Goal: Information Seeking & Learning: Understand process/instructions

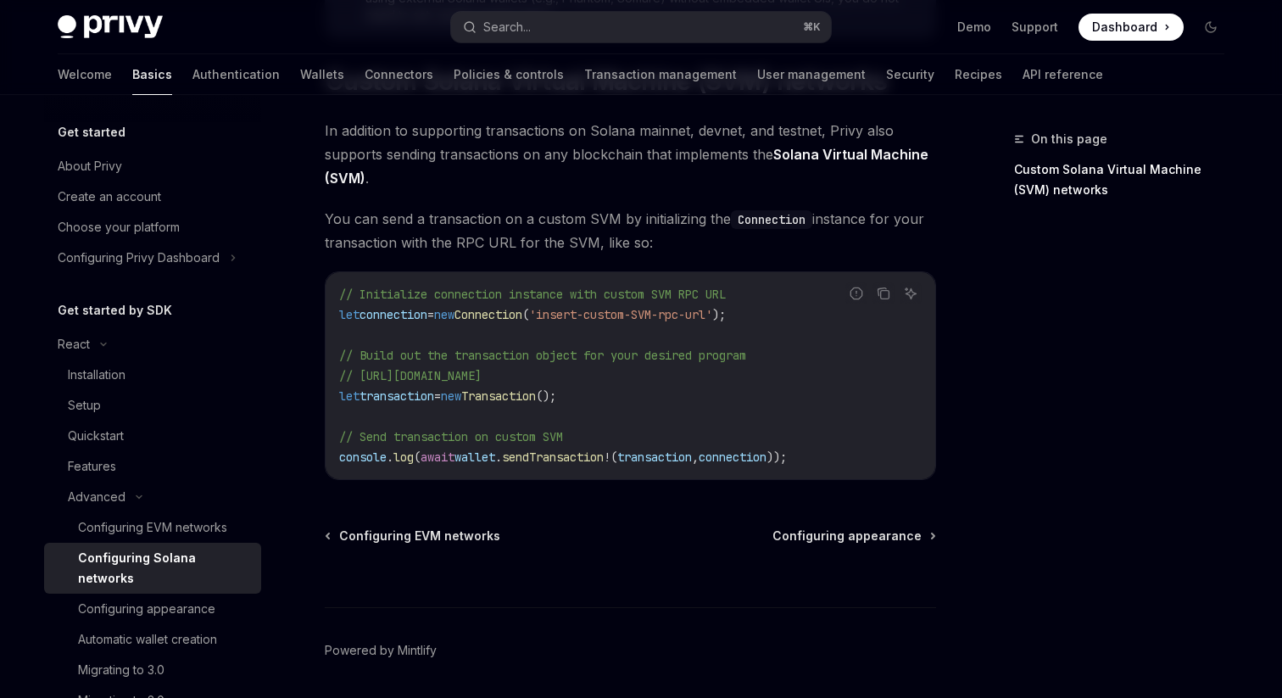
scroll to position [346, 0]
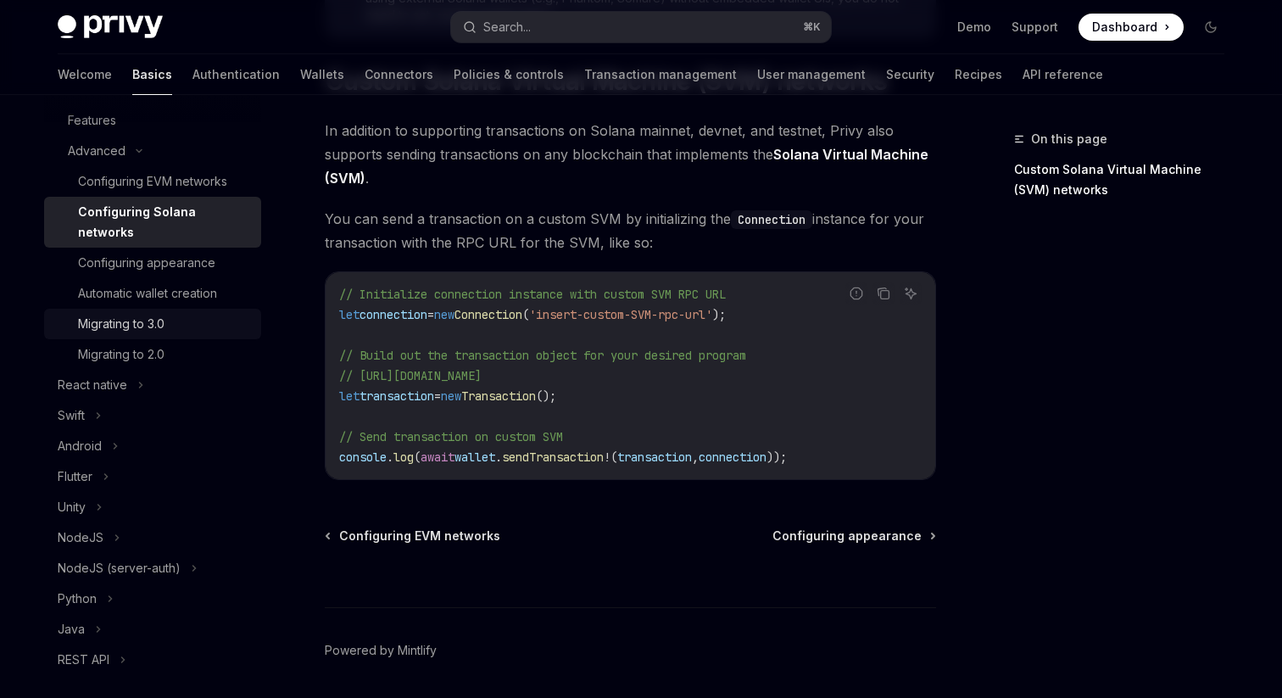
click at [176, 314] on div "Migrating to 3.0" at bounding box center [164, 324] width 173 height 20
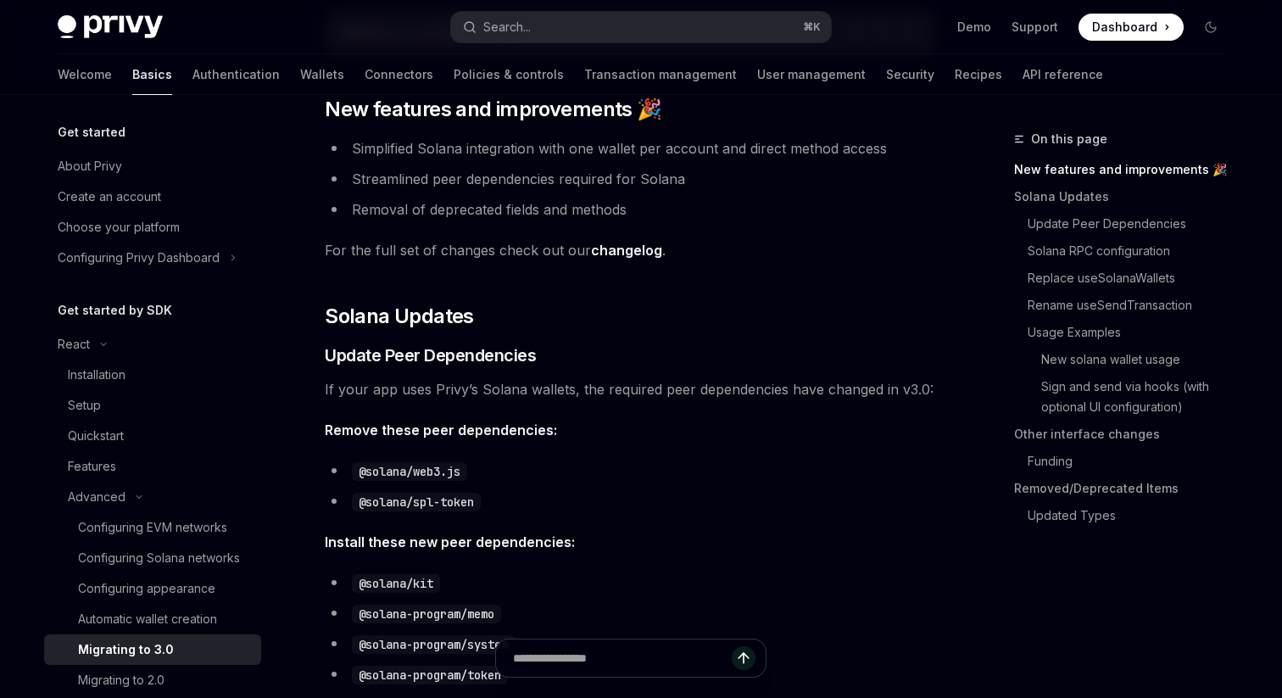
scroll to position [306, 0]
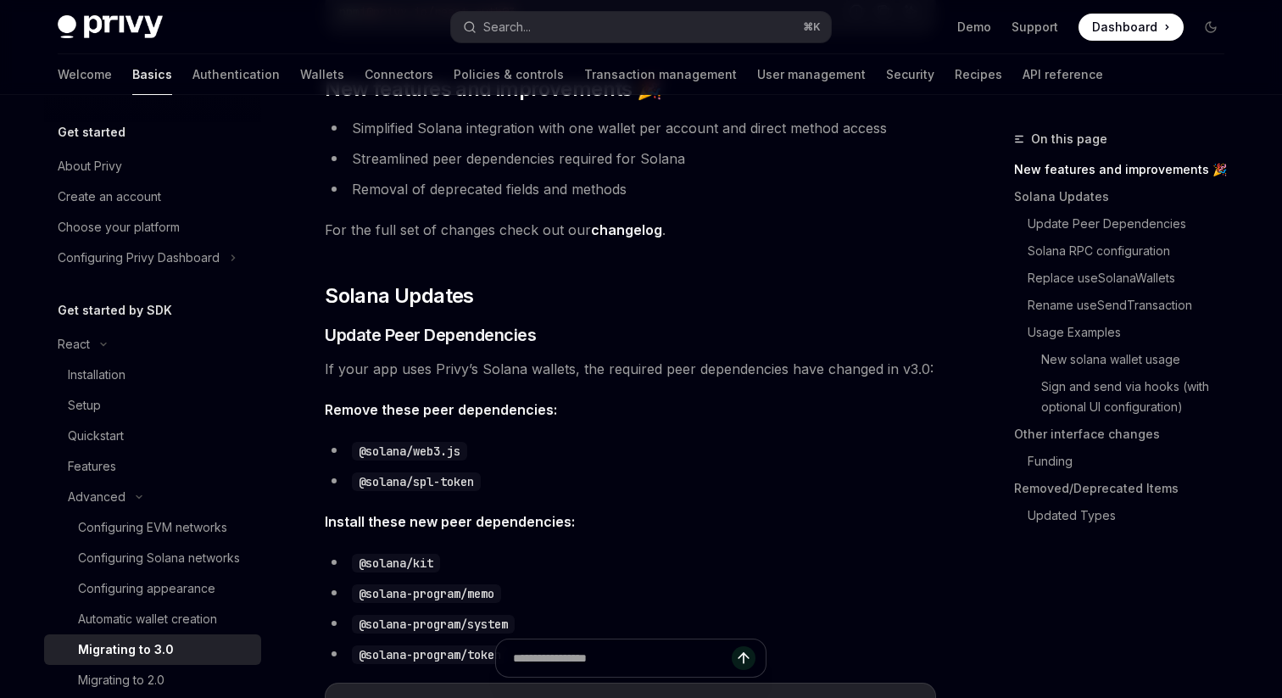
type textarea "*"
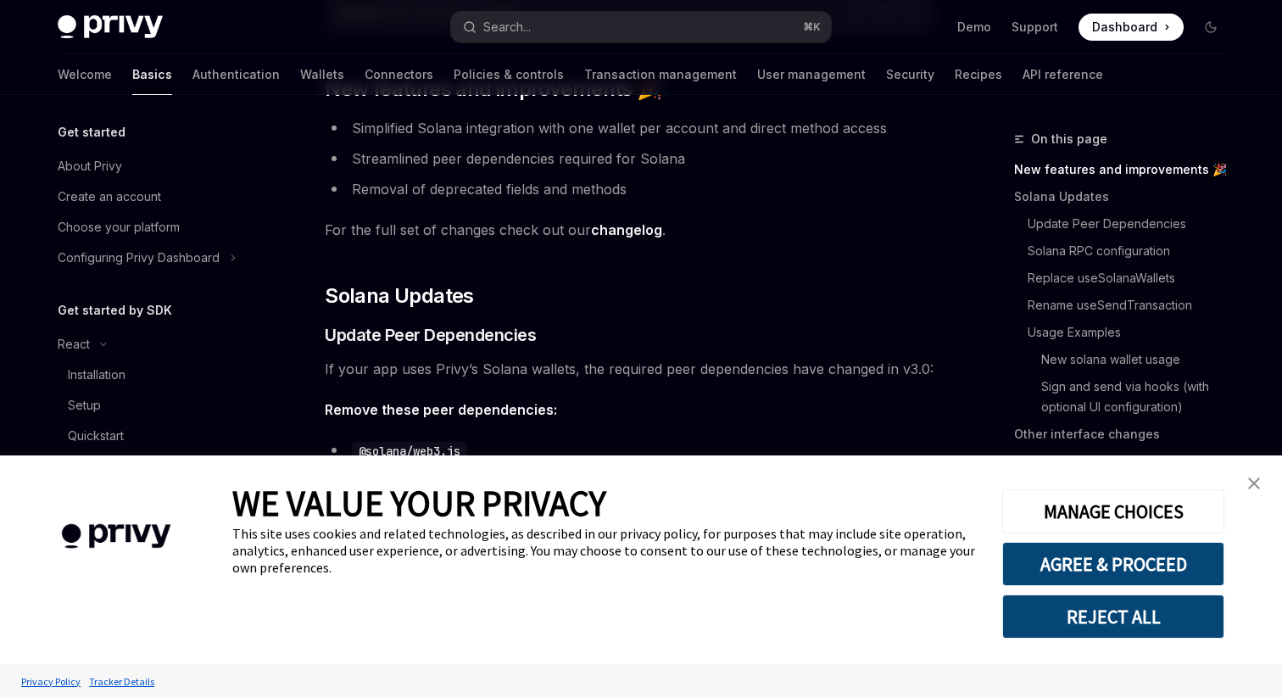
click at [1260, 482] on link "close banner" at bounding box center [1254, 483] width 34 height 34
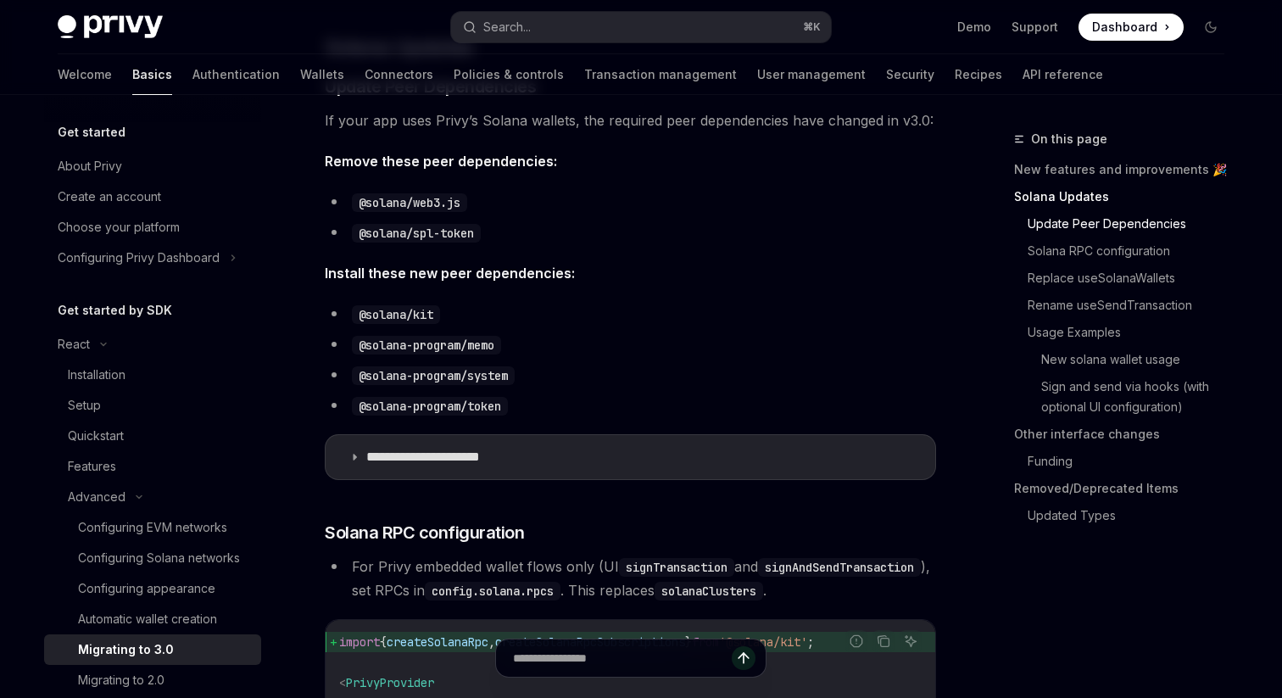
scroll to position [681, 0]
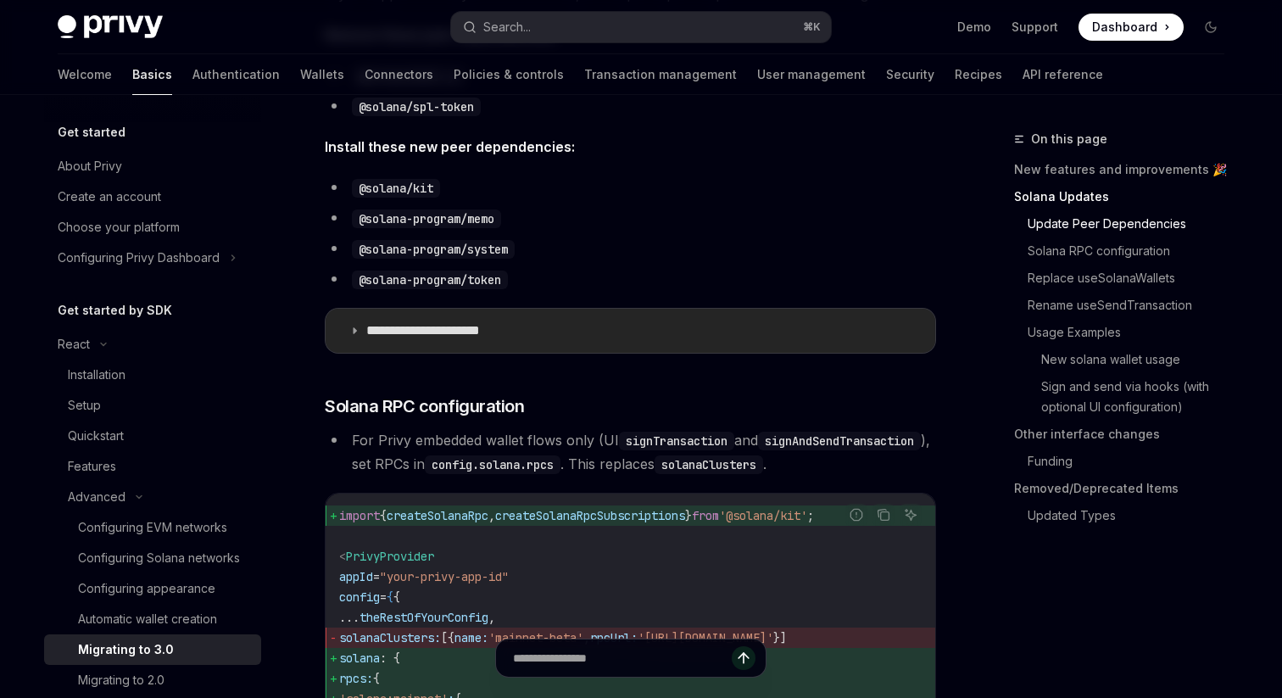
click at [344, 328] on summary "**********" at bounding box center [631, 331] width 610 height 44
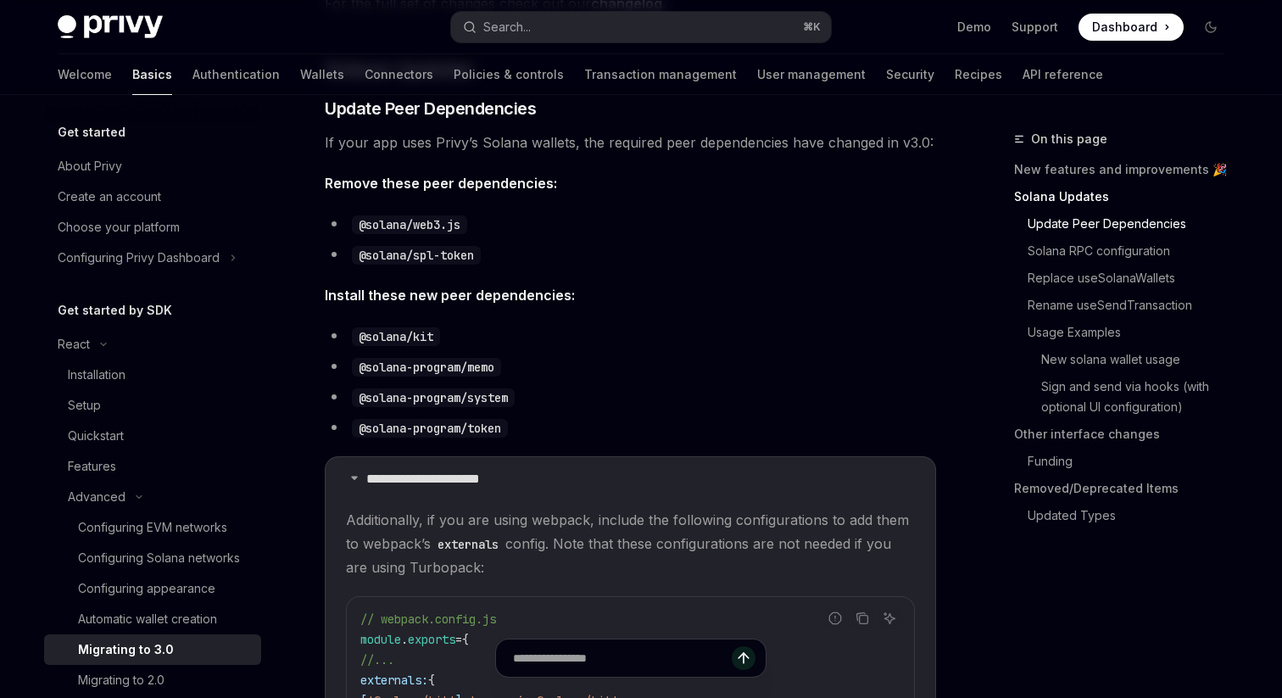
scroll to position [636, 0]
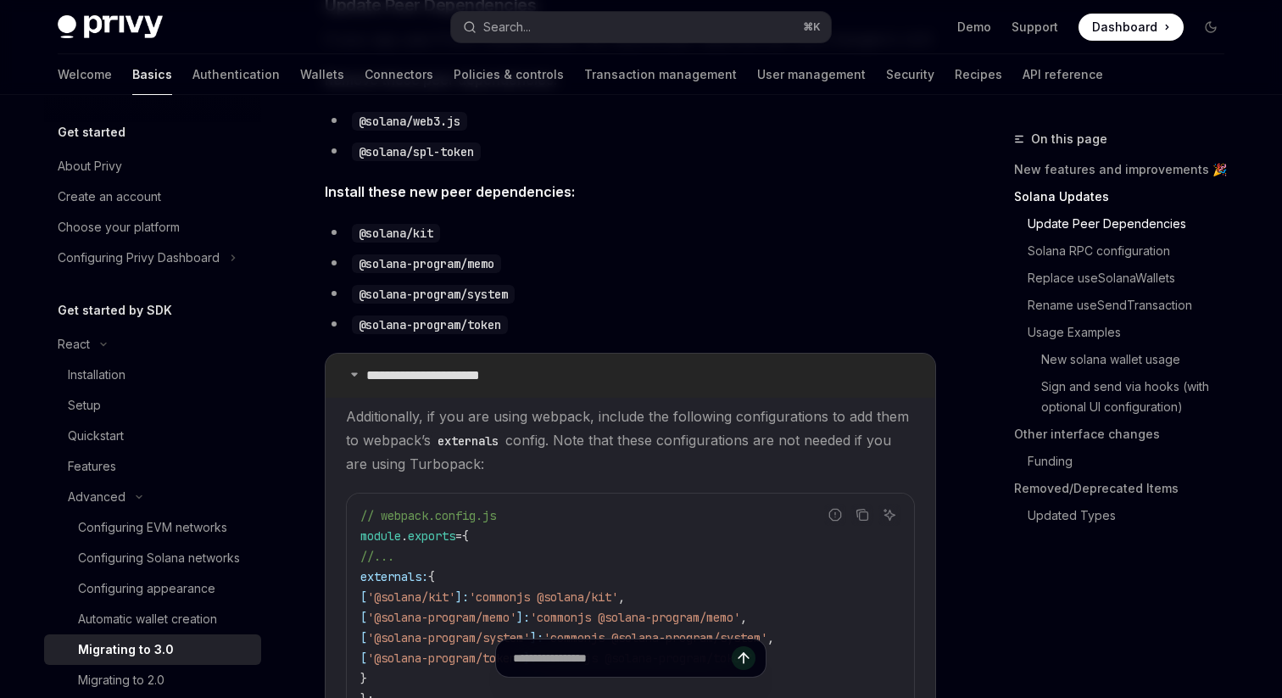
click at [349, 380] on summary "**********" at bounding box center [631, 376] width 610 height 44
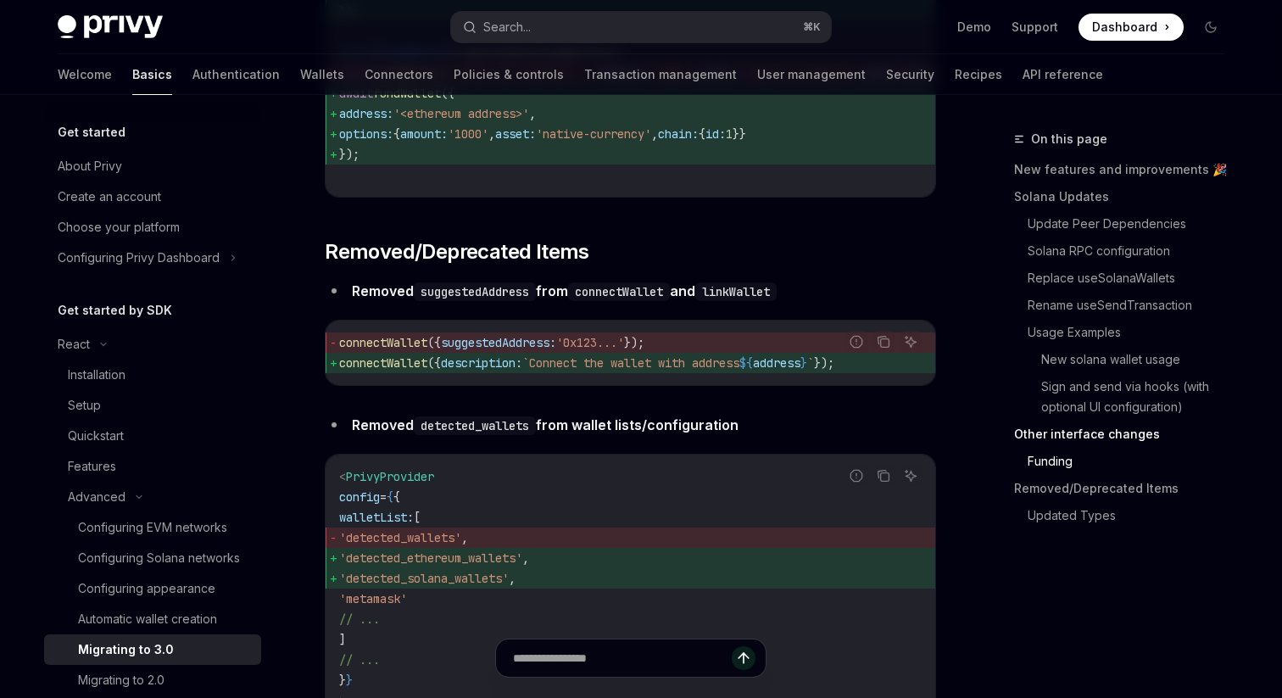
scroll to position [5466, 0]
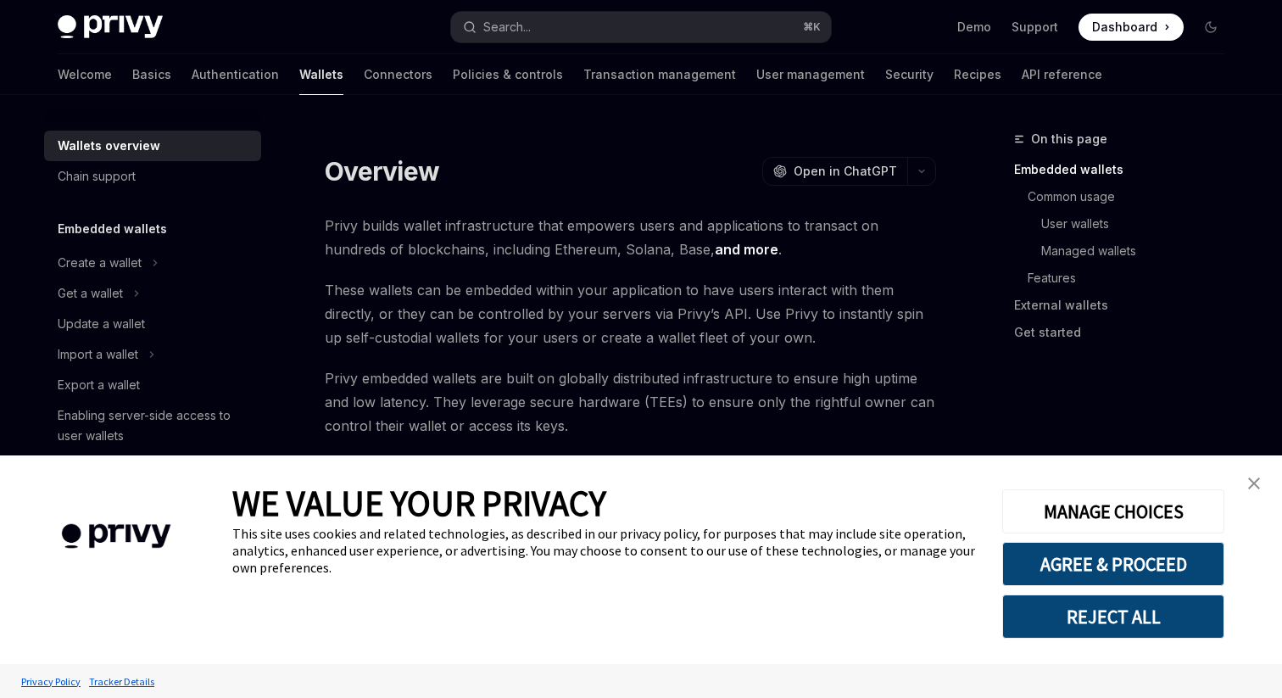
click at [1257, 483] on img "close banner" at bounding box center [1254, 483] width 12 height 12
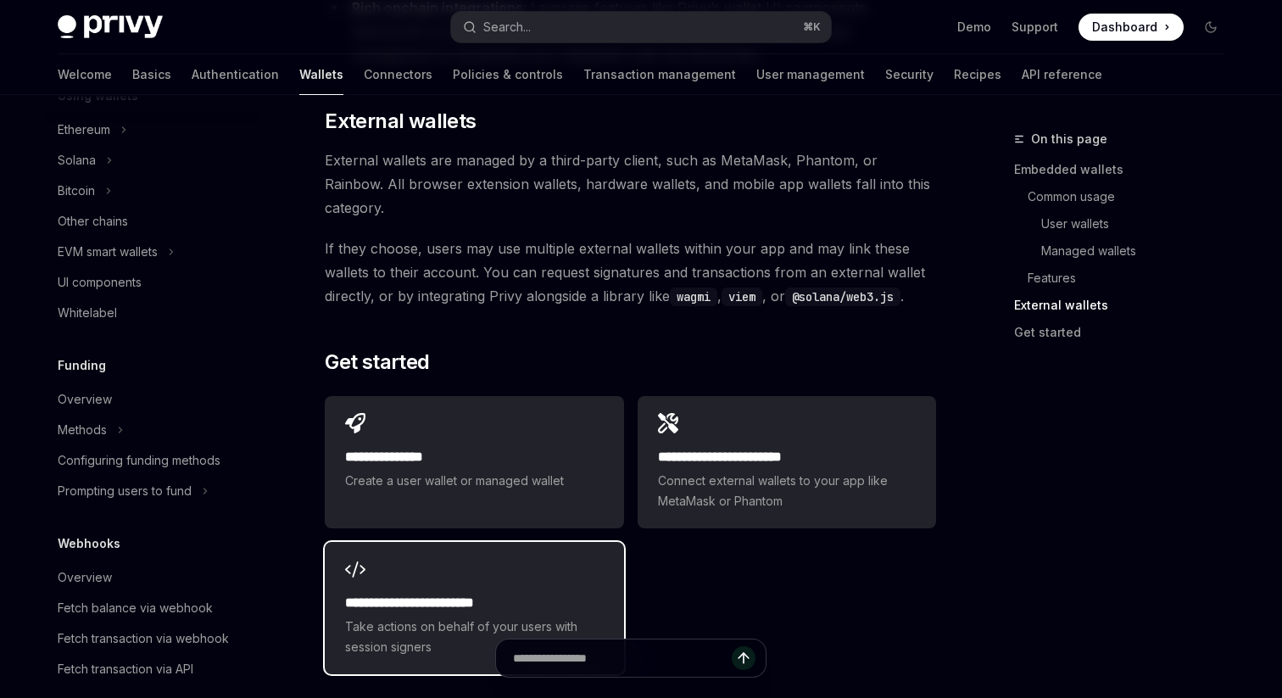
scroll to position [2700, 0]
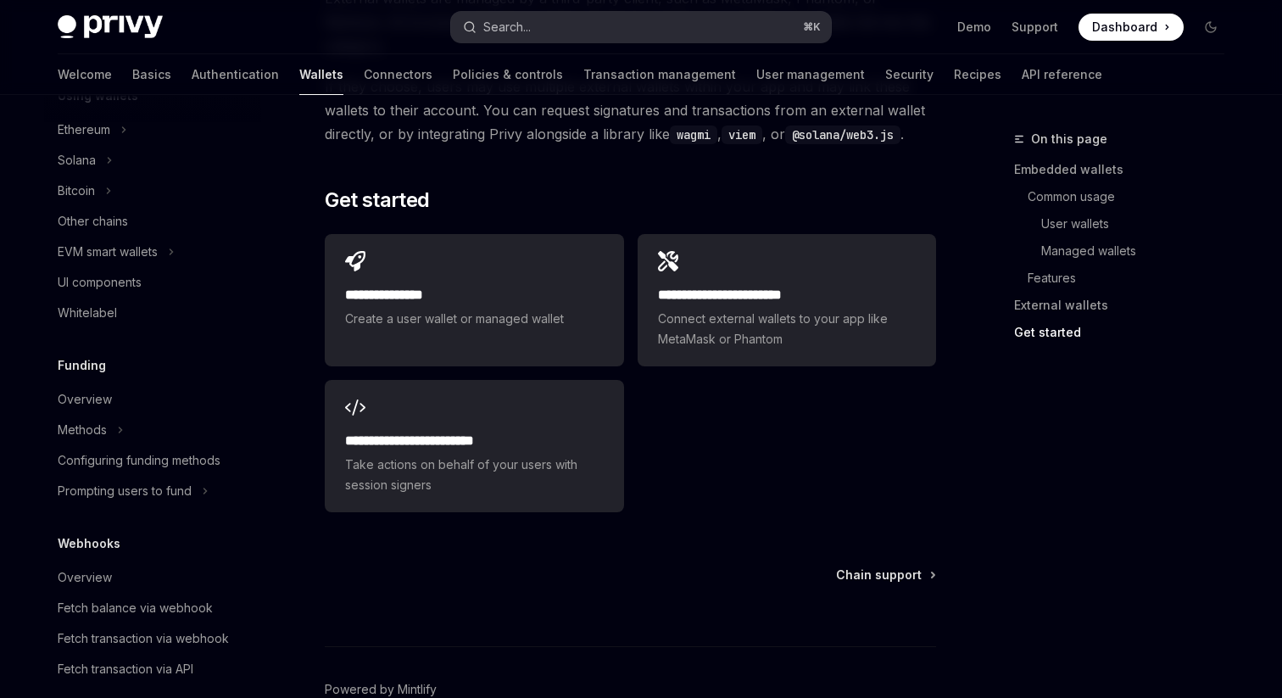
click at [546, 27] on button "Search... ⌘ K" at bounding box center [641, 27] width 380 height 31
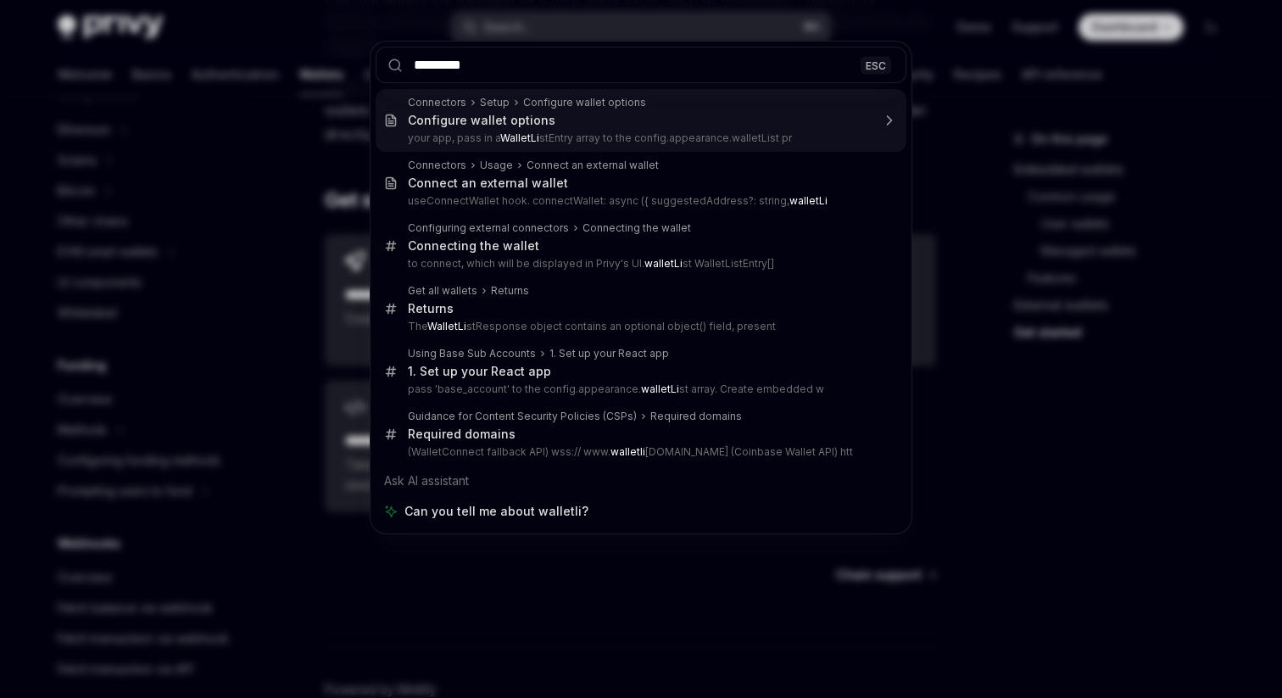
type input "**********"
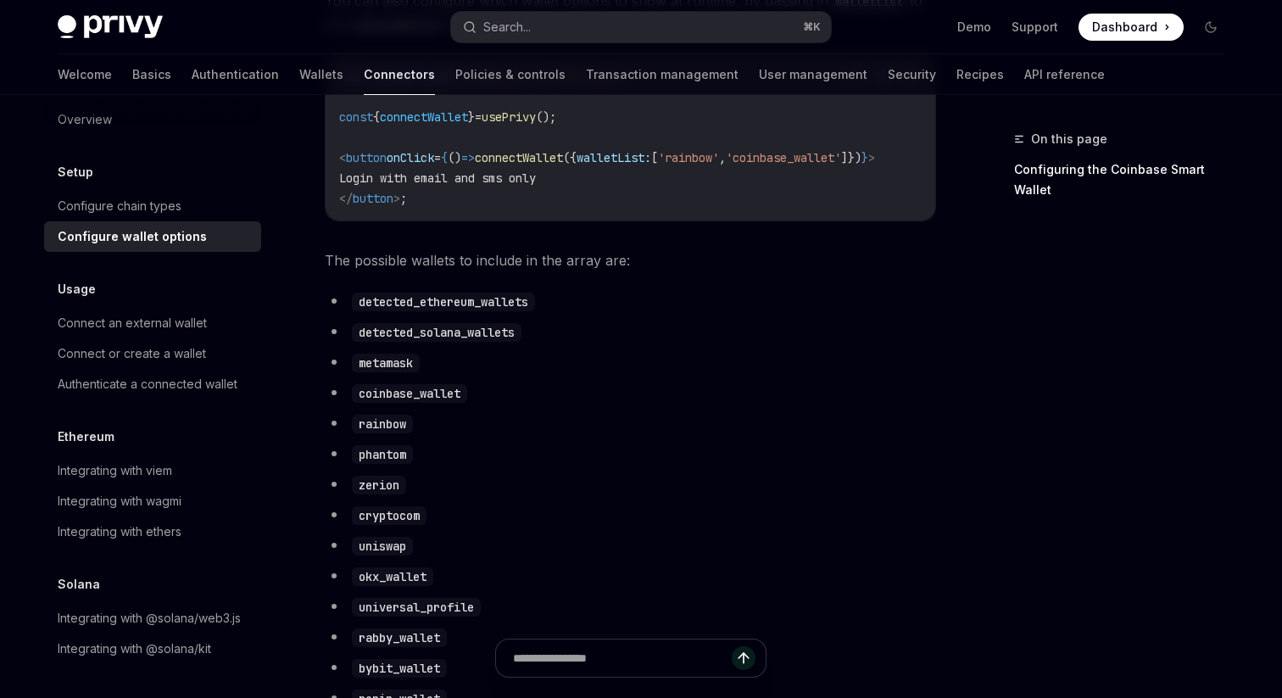
scroll to position [723, 0]
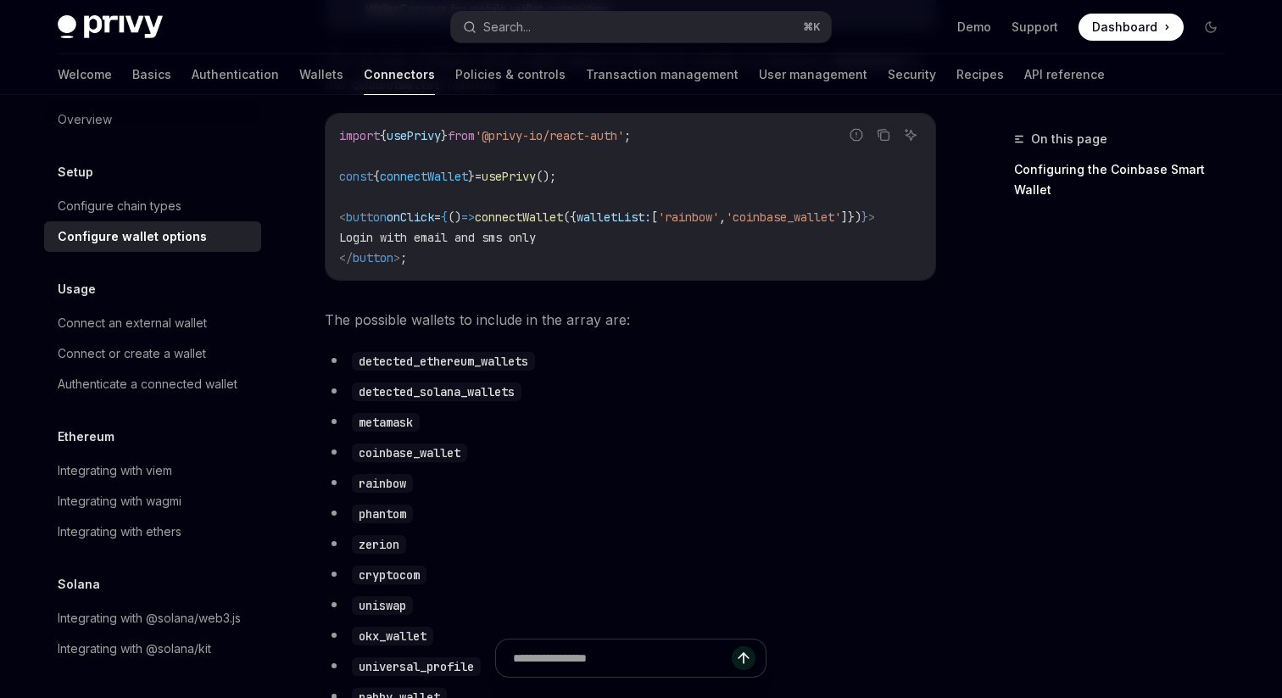
click at [483, 371] on code "detected_ethereum_wallets" at bounding box center [443, 361] width 183 height 19
copy code "detected_ethereum_wallets"
click at [388, 432] on code "metamask" at bounding box center [386, 422] width 68 height 19
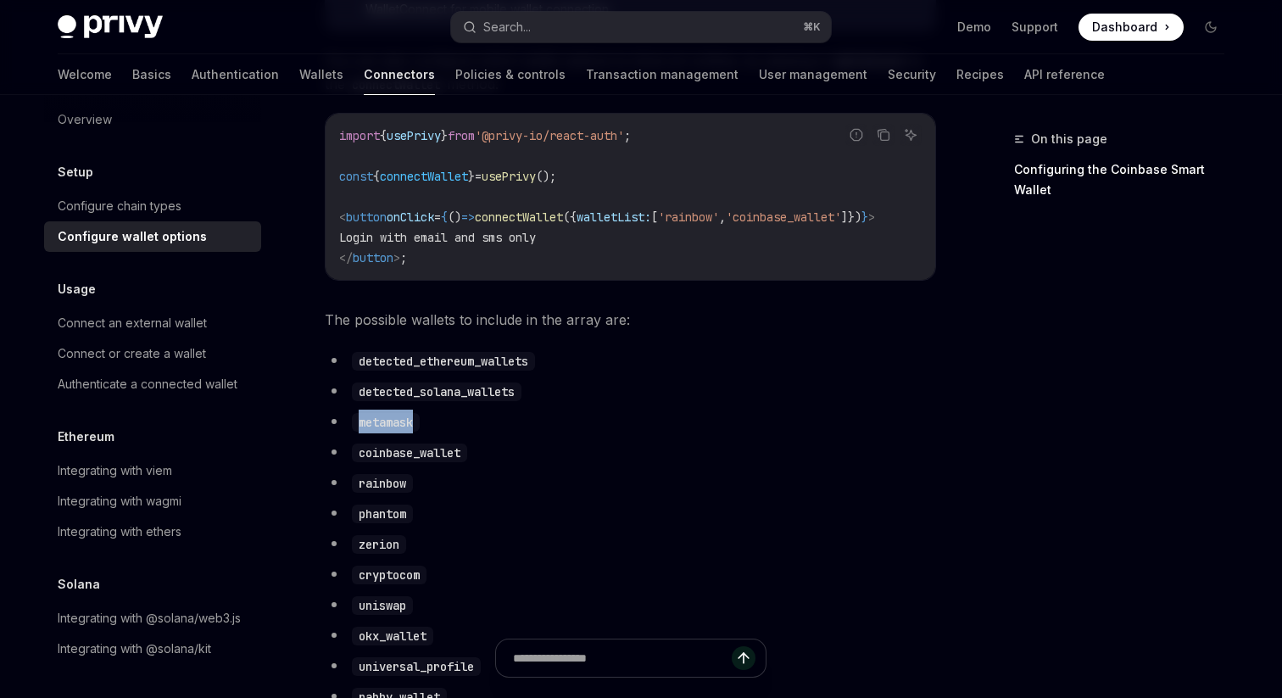
copy code "metamask"
click at [394, 523] on code "phantom" at bounding box center [382, 514] width 61 height 19
copy code "phantom"
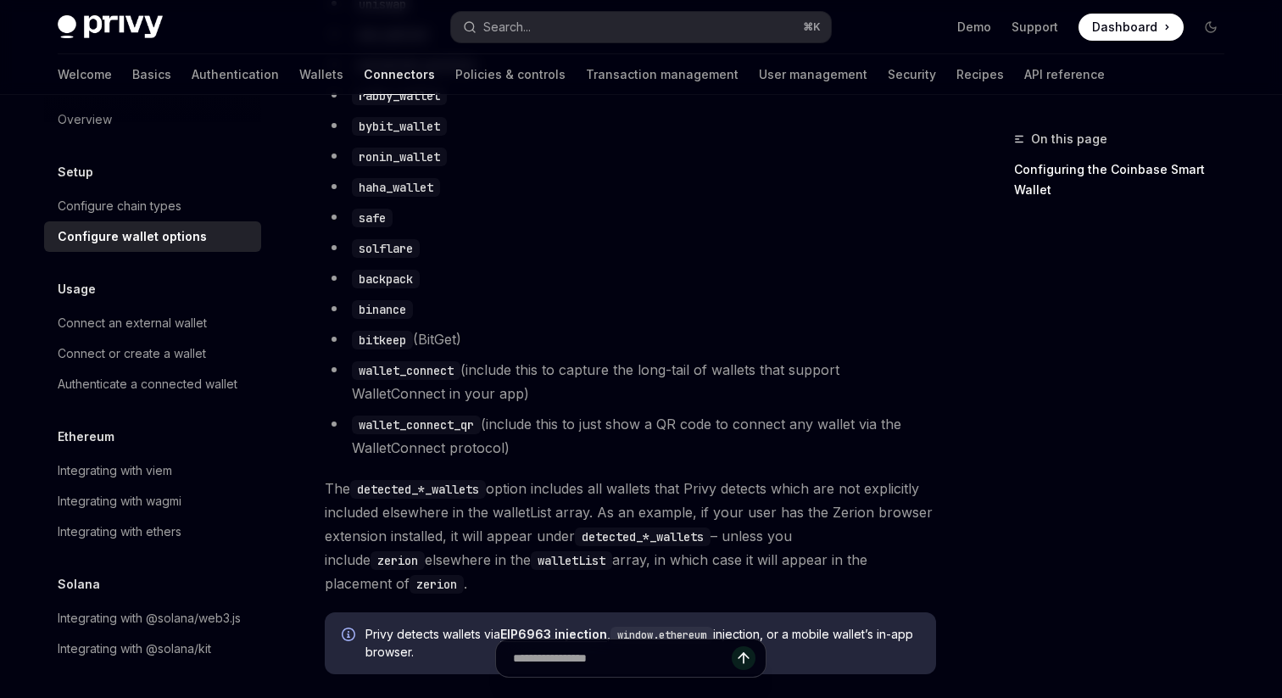
scroll to position [1339, 0]
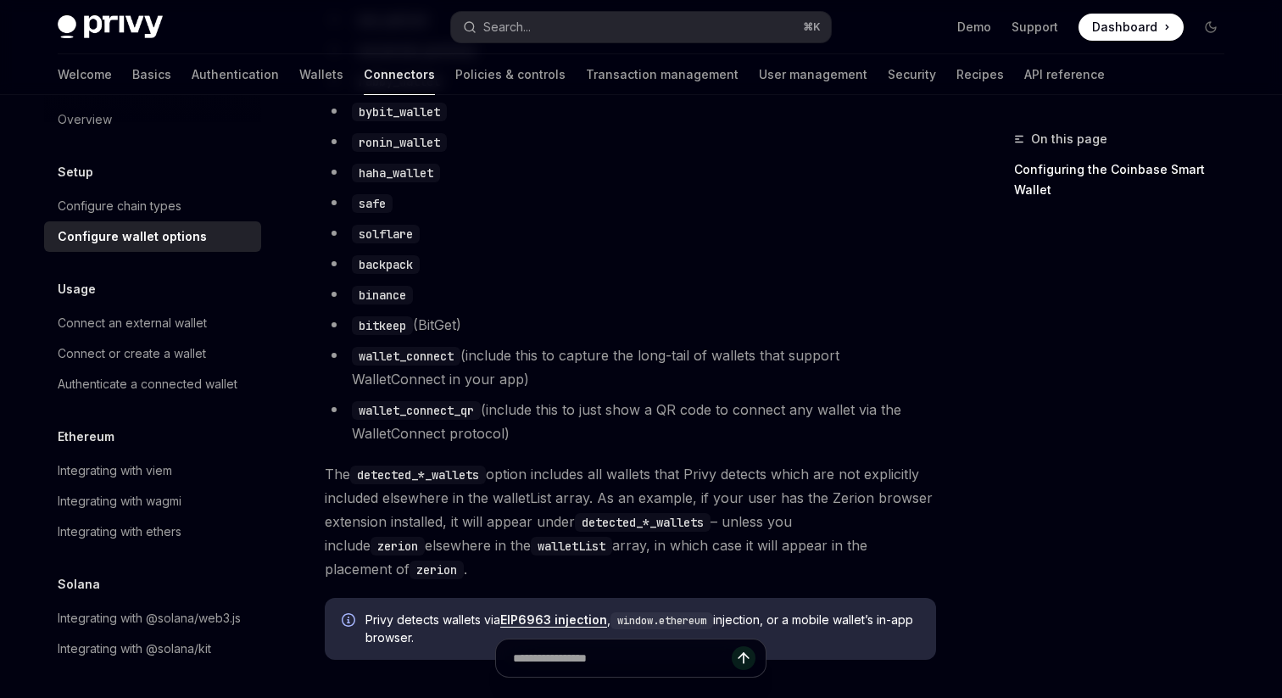
click at [398, 365] on code "wallet_connect" at bounding box center [406, 356] width 109 height 19
copy code "wallet_connect"
click at [402, 420] on code "wallet_connect_qr" at bounding box center [416, 410] width 129 height 19
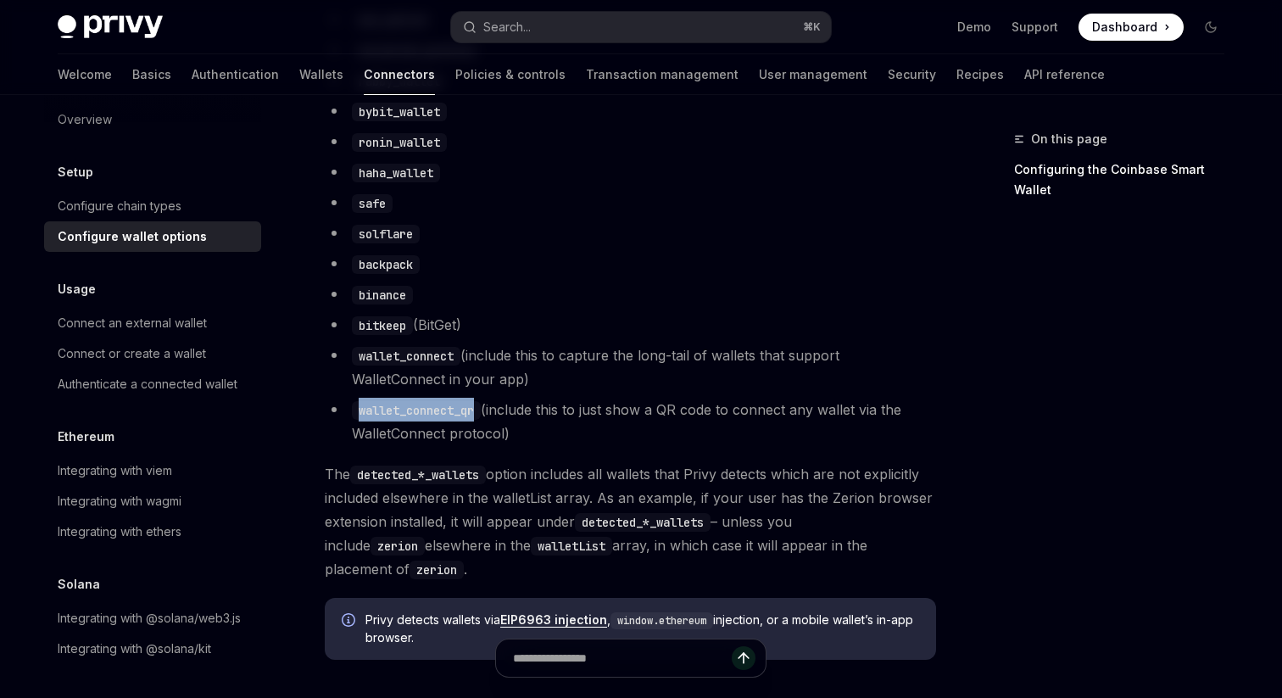
copy code "wallet_connect_qr"
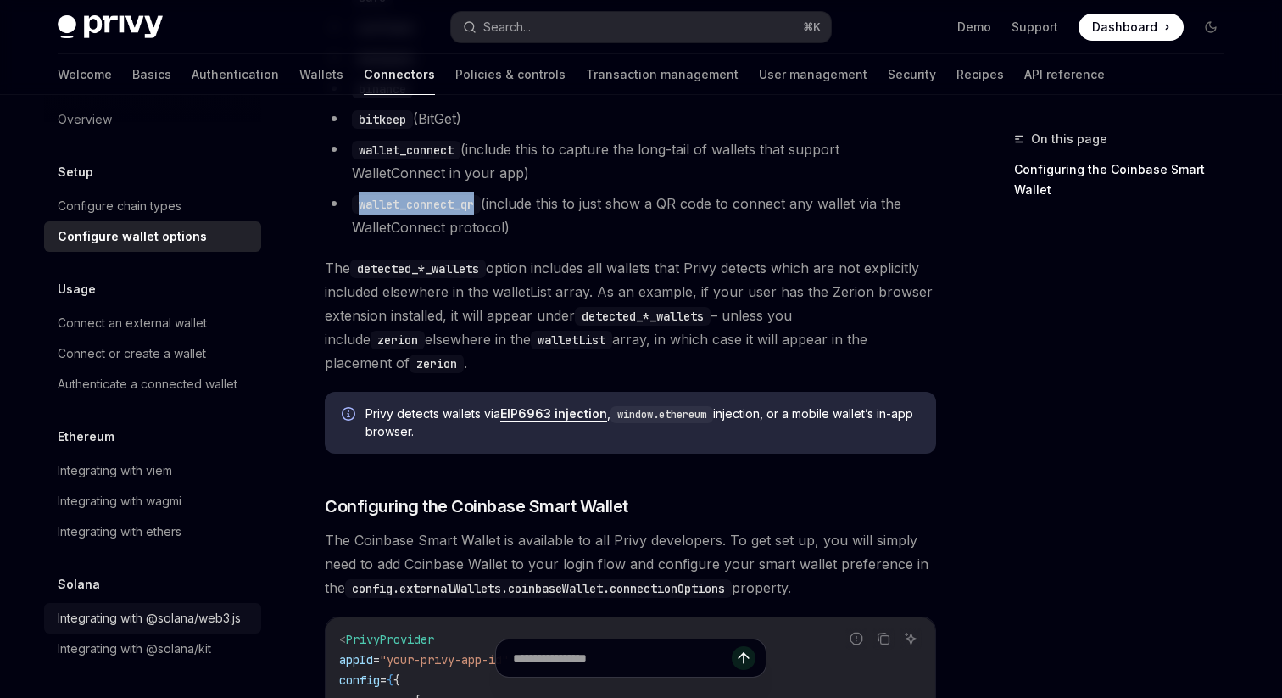
scroll to position [0, 0]
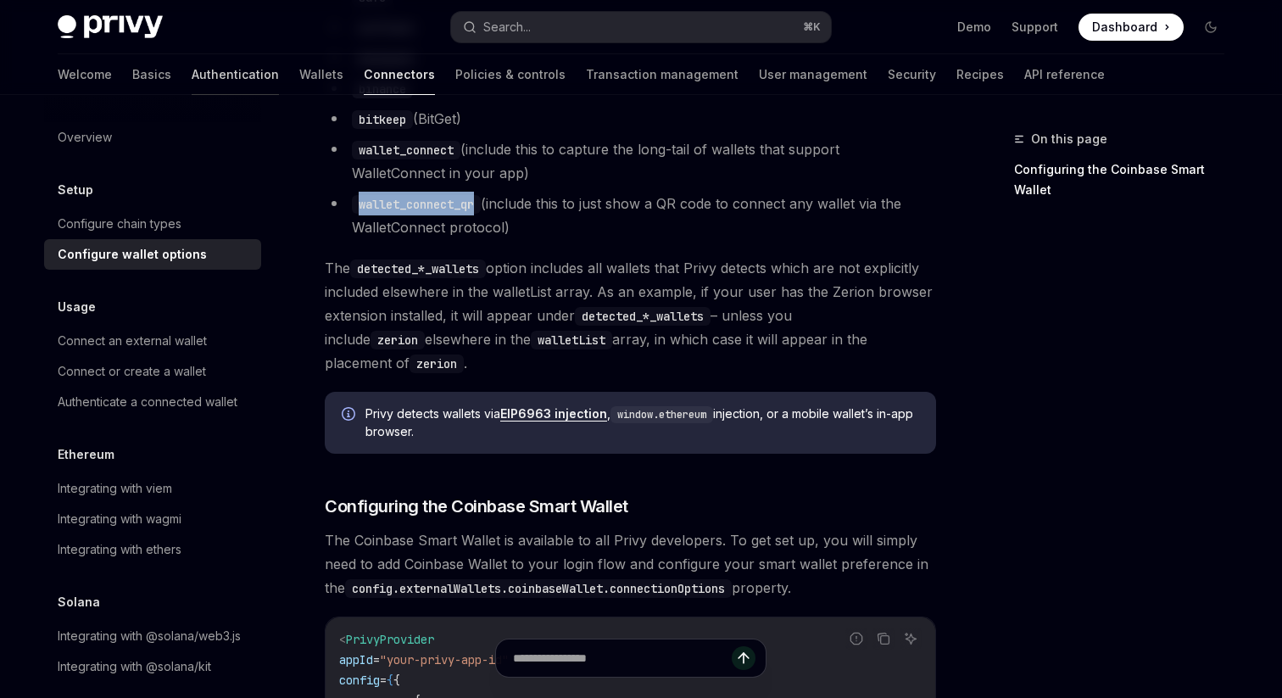
click at [192, 69] on link "Authentication" at bounding box center [235, 74] width 87 height 41
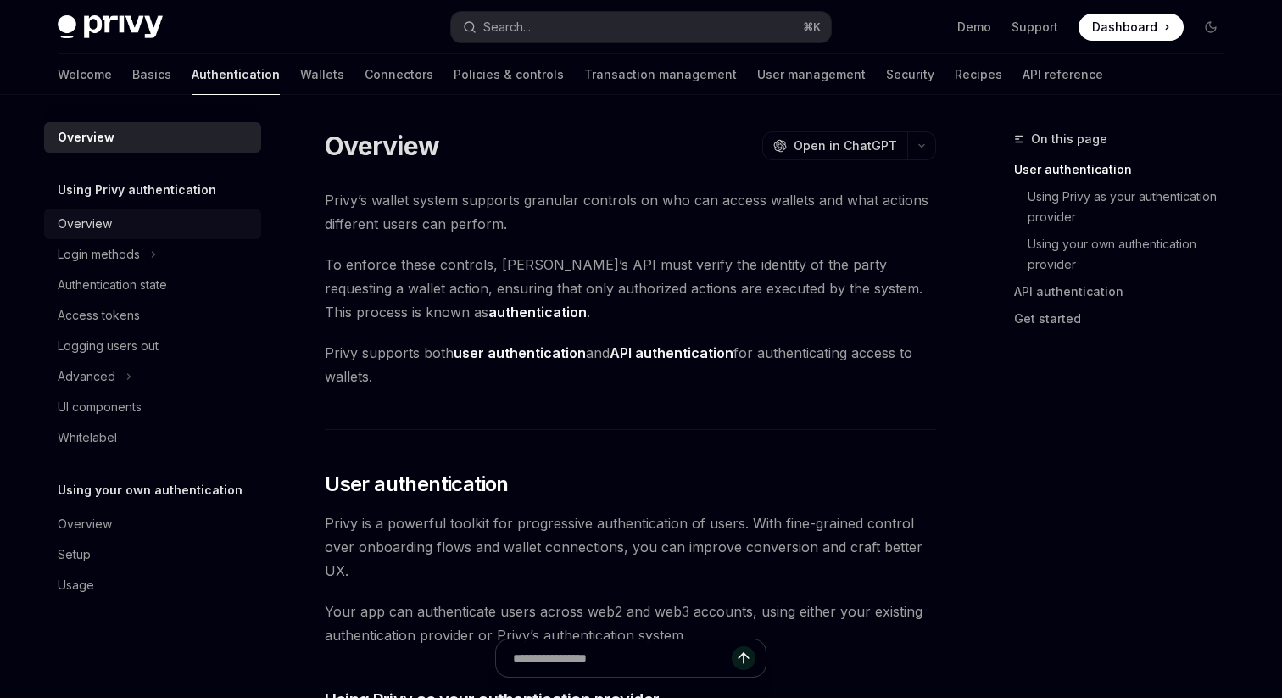
click at [143, 220] on div "Overview" at bounding box center [154, 224] width 193 height 20
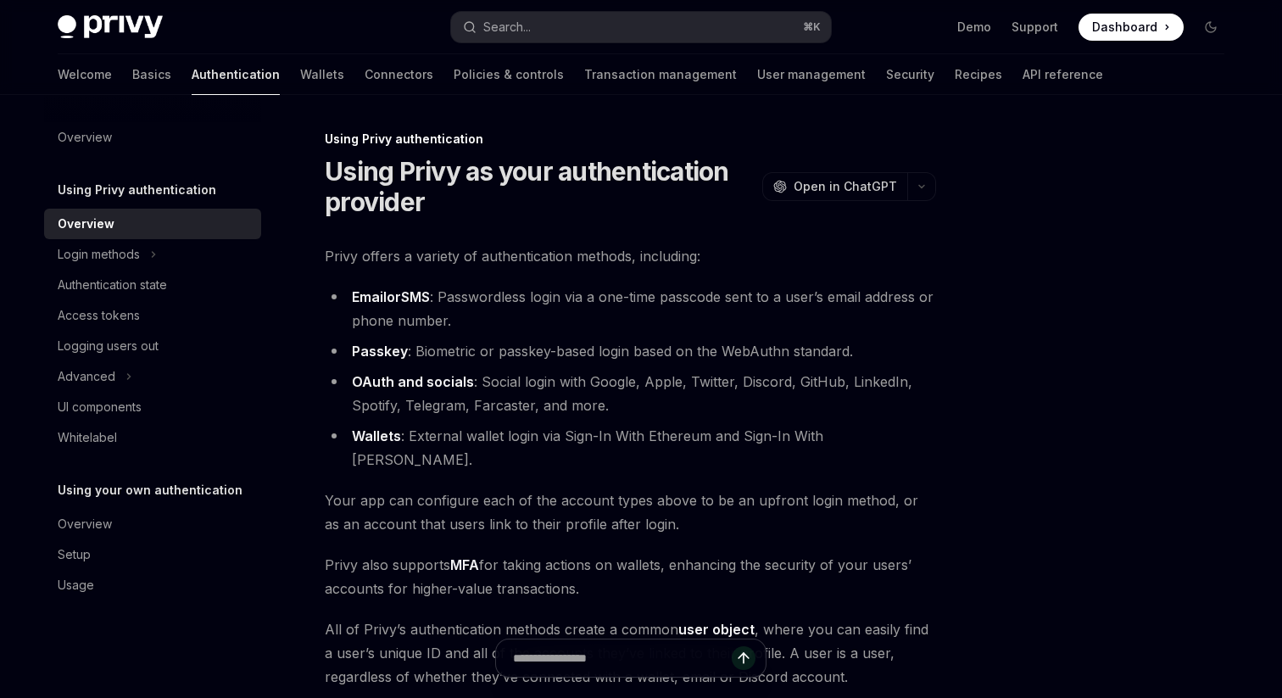
scroll to position [254, 0]
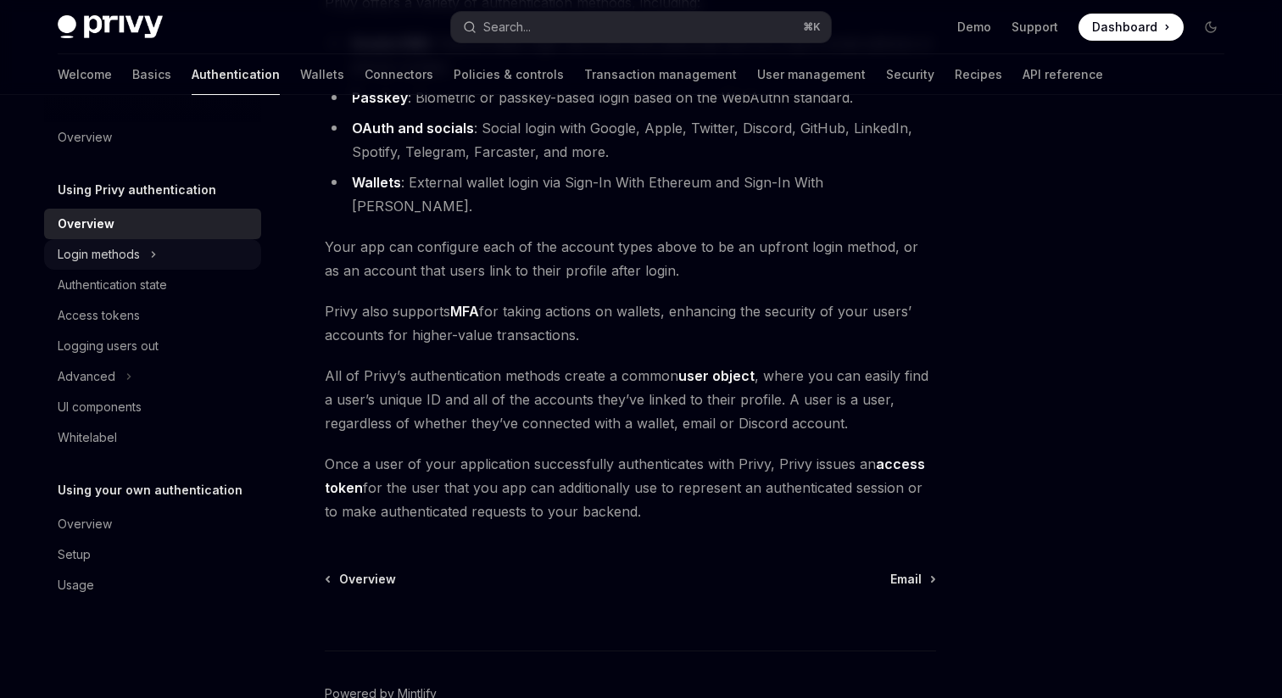
click at [109, 262] on div "Login methods" at bounding box center [99, 254] width 82 height 20
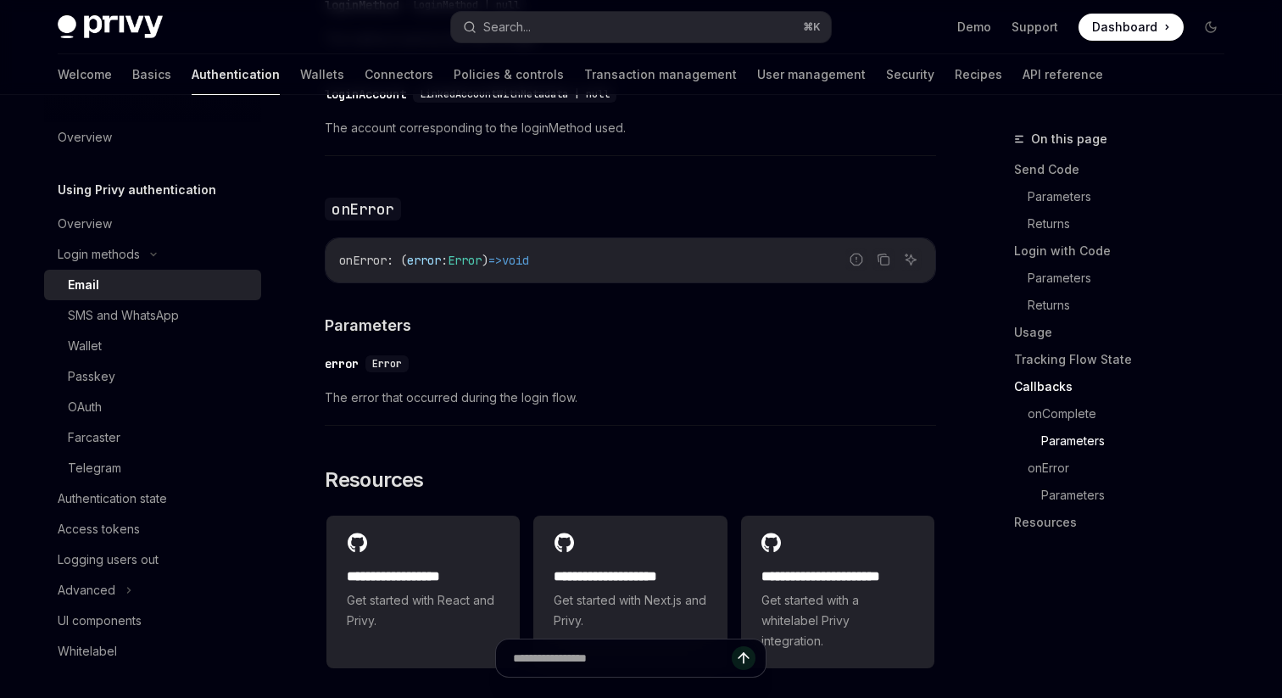
scroll to position [3321, 0]
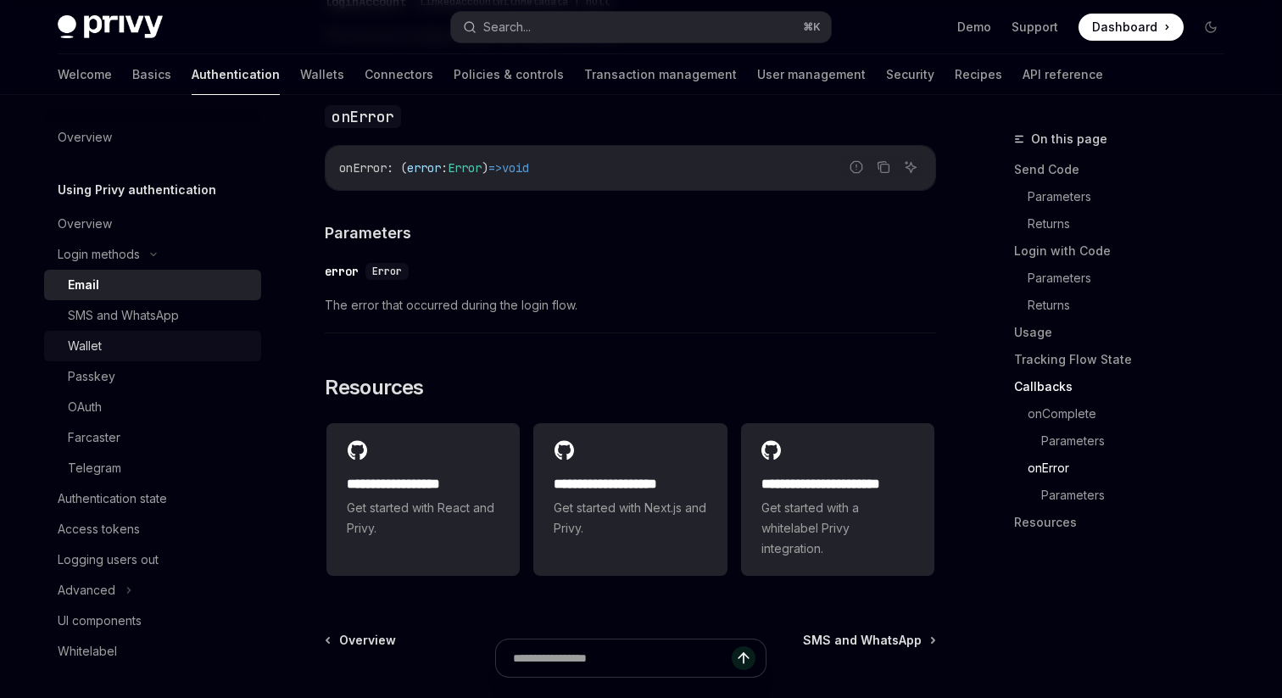
click at [148, 352] on div "Wallet" at bounding box center [159, 346] width 183 height 20
type textarea "*"
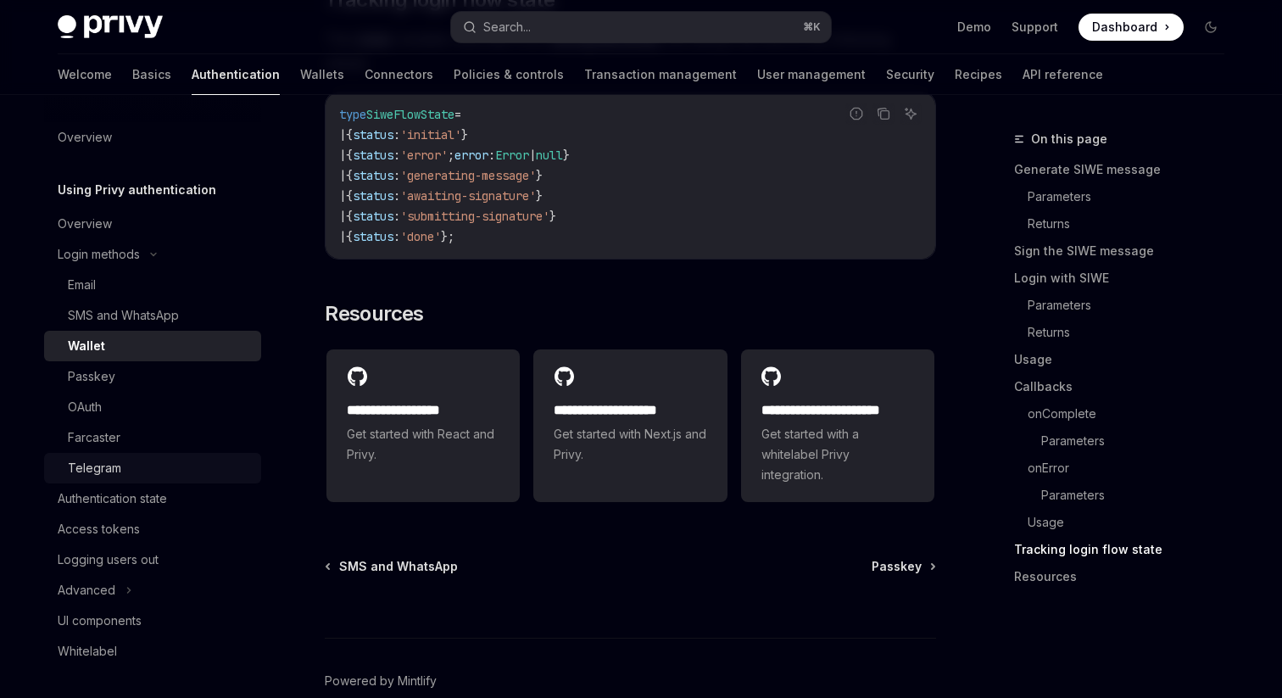
scroll to position [50, 0]
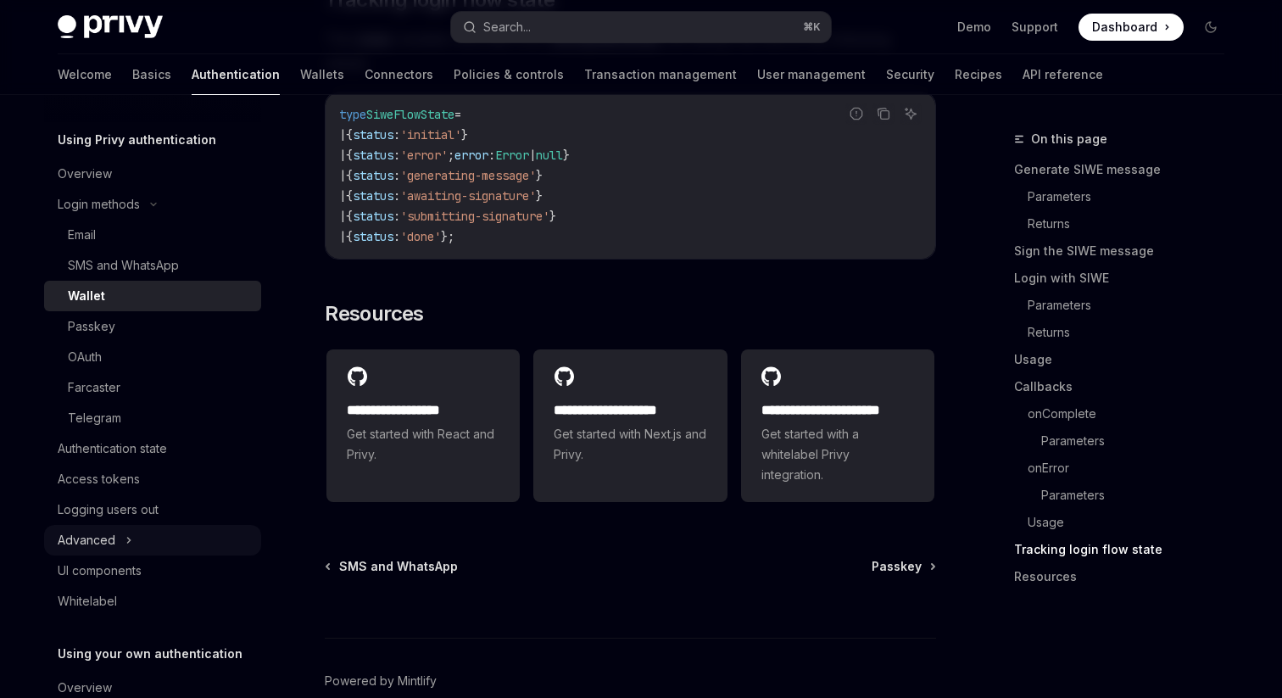
click at [136, 542] on div "Advanced" at bounding box center [152, 540] width 217 height 31
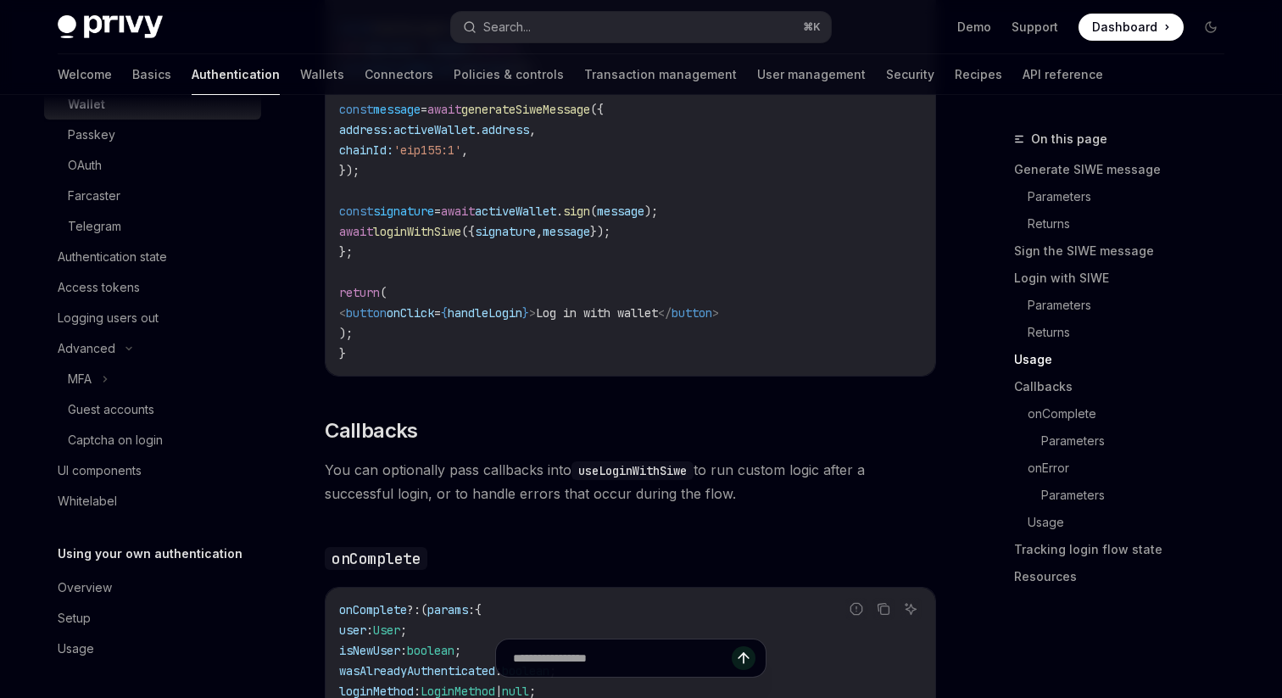
scroll to position [2227, 0]
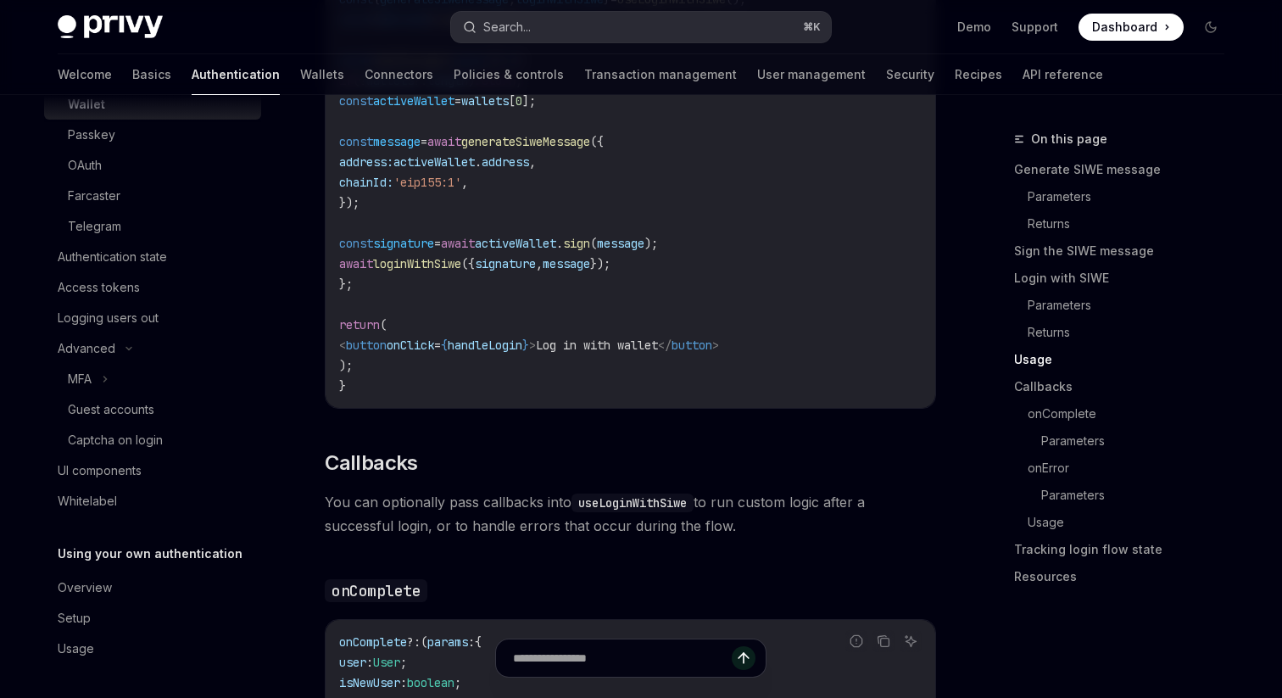
click at [567, 25] on button "Search... ⌘ K" at bounding box center [641, 27] width 380 height 31
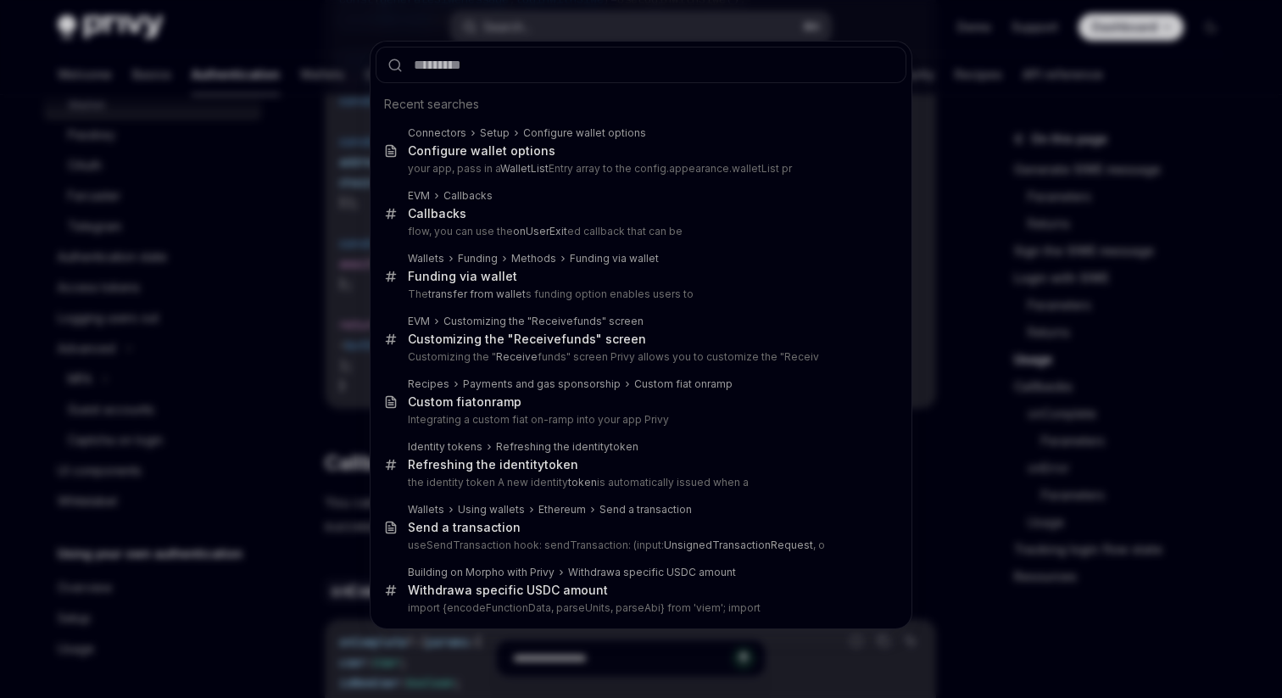
type input "*"
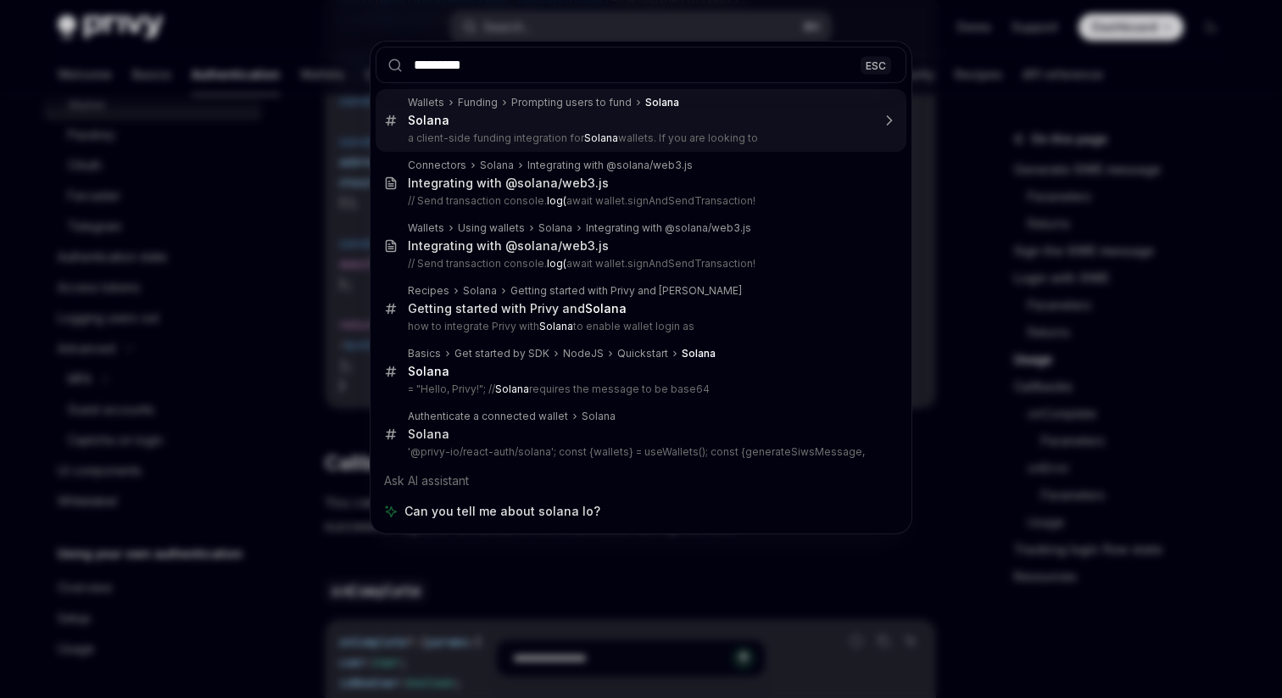
type input "**********"
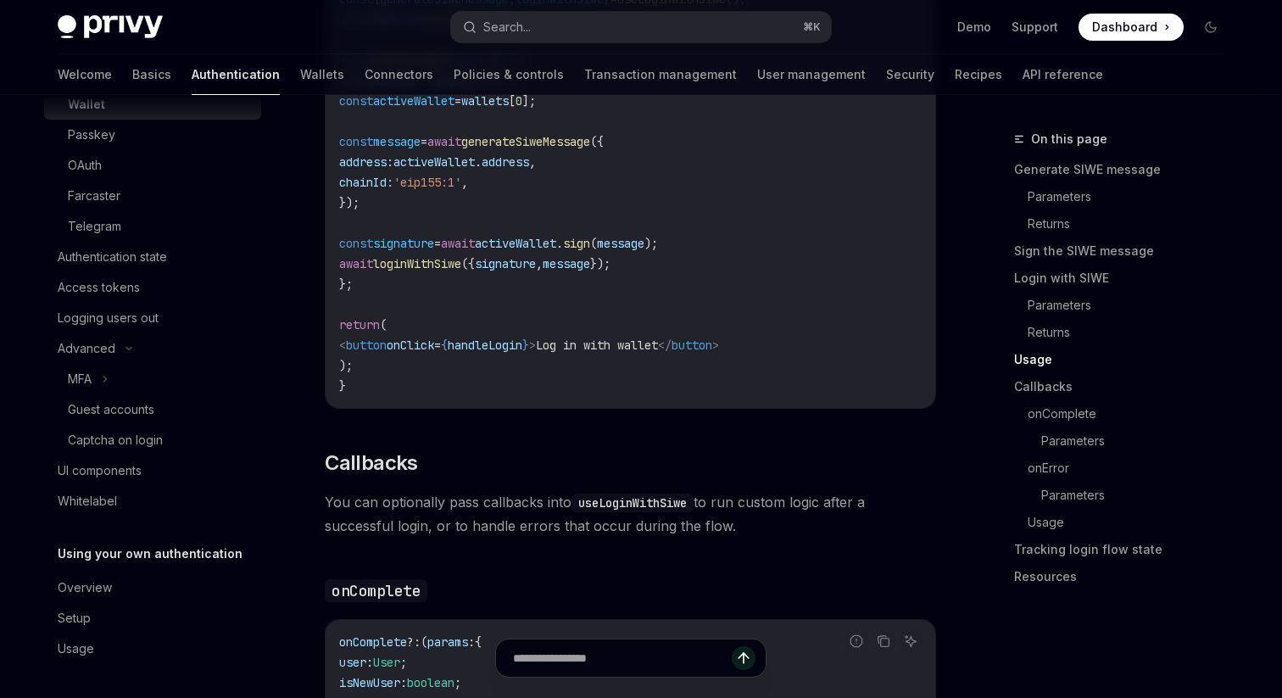
type textarea "*"
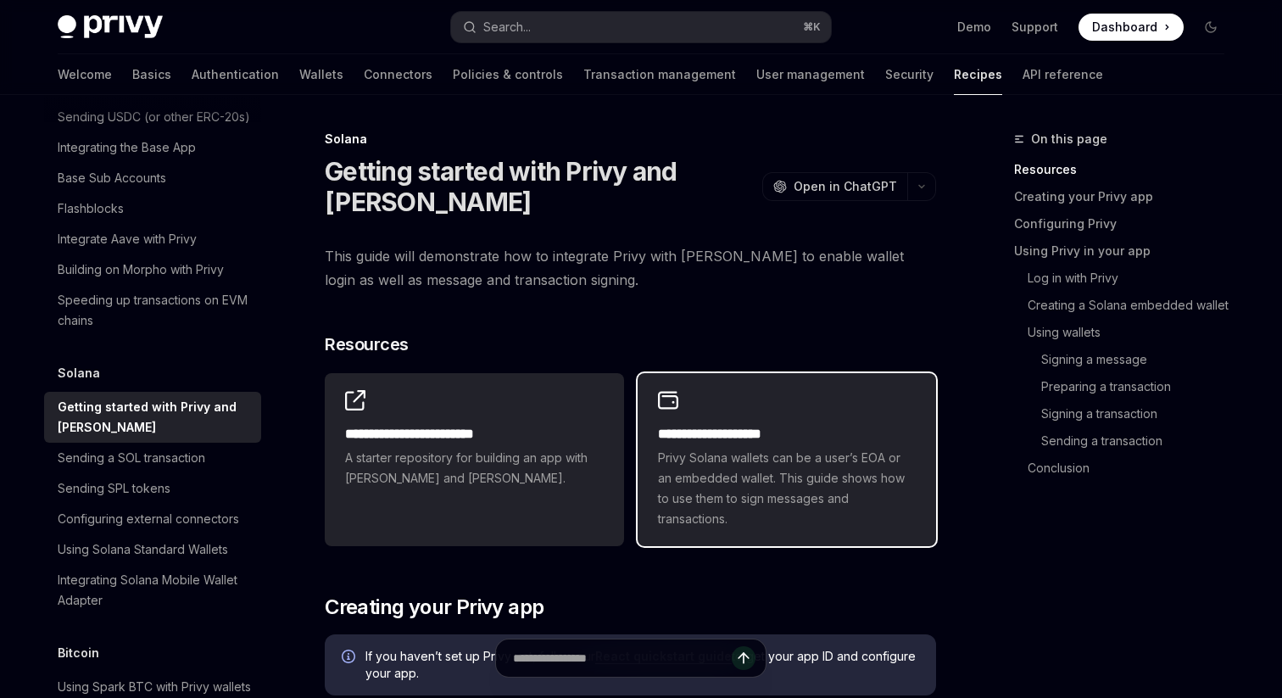
click at [759, 475] on span "Privy Solana wallets can be a user’s EOA or an embedded wallet. This guide show…" at bounding box center [787, 488] width 258 height 81
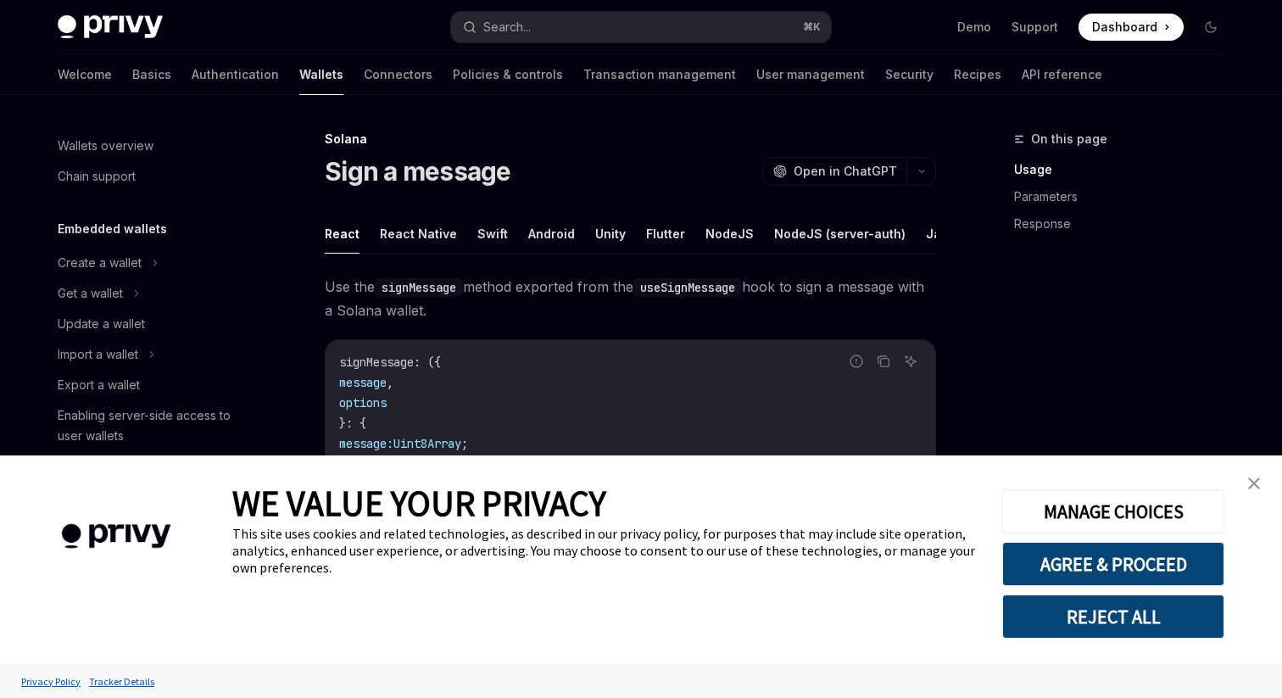
click at [1257, 483] on img "close banner" at bounding box center [1254, 483] width 12 height 12
